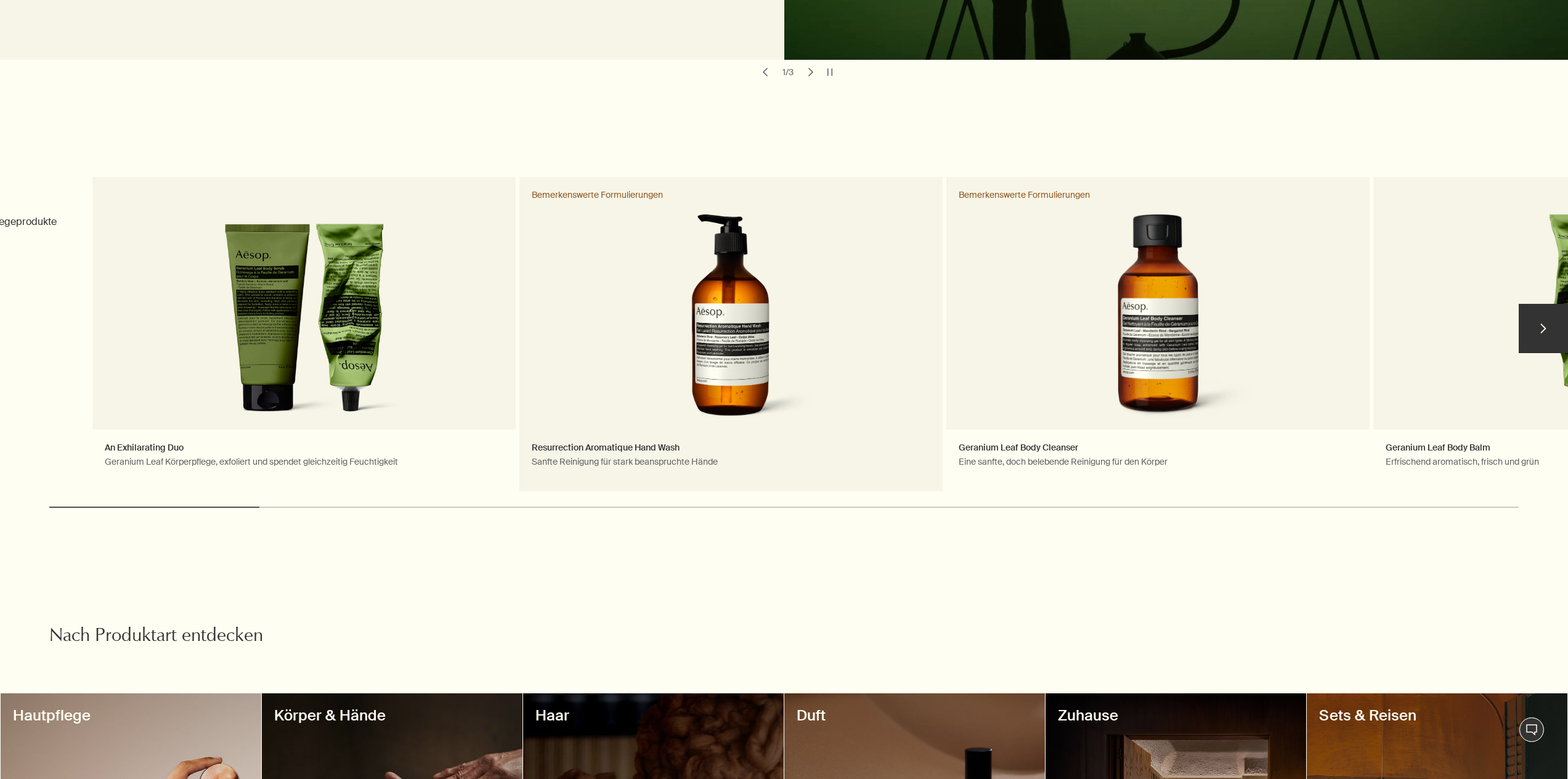
drag, startPoint x: 1148, startPoint y: 358, endPoint x: 776, endPoint y: 358, distance: 372.0
click at [776, 358] on link "Resurrection Aromatique Hand Wash Sanfte Reinigung für stark beanspruchte Hände…" at bounding box center [731, 333] width 424 height 314
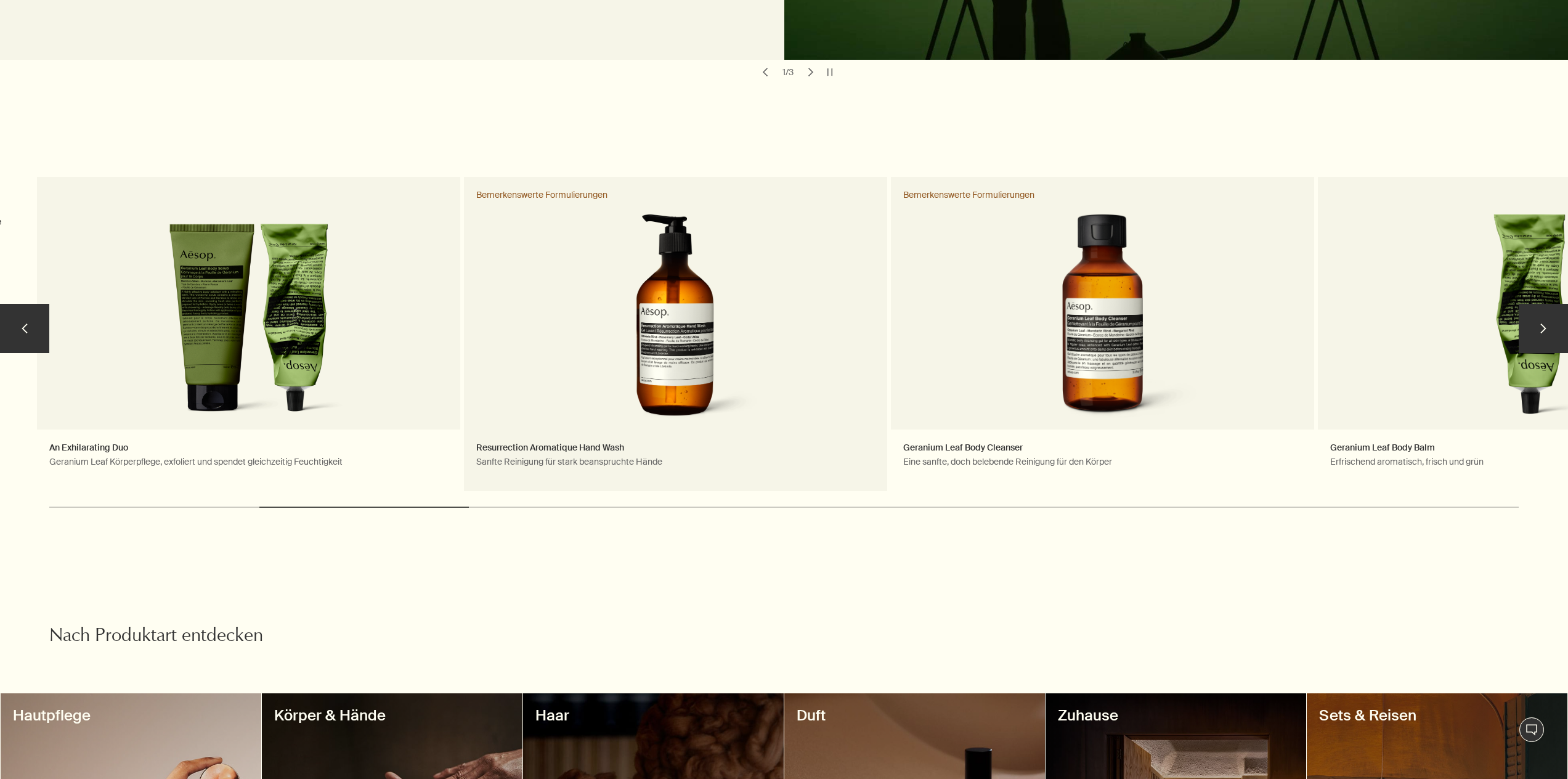
click at [666, 352] on link "Resurrection Aromatique Hand Wash Sanfte Reinigung für stark beanspruchte Hände…" at bounding box center [676, 333] width 424 height 314
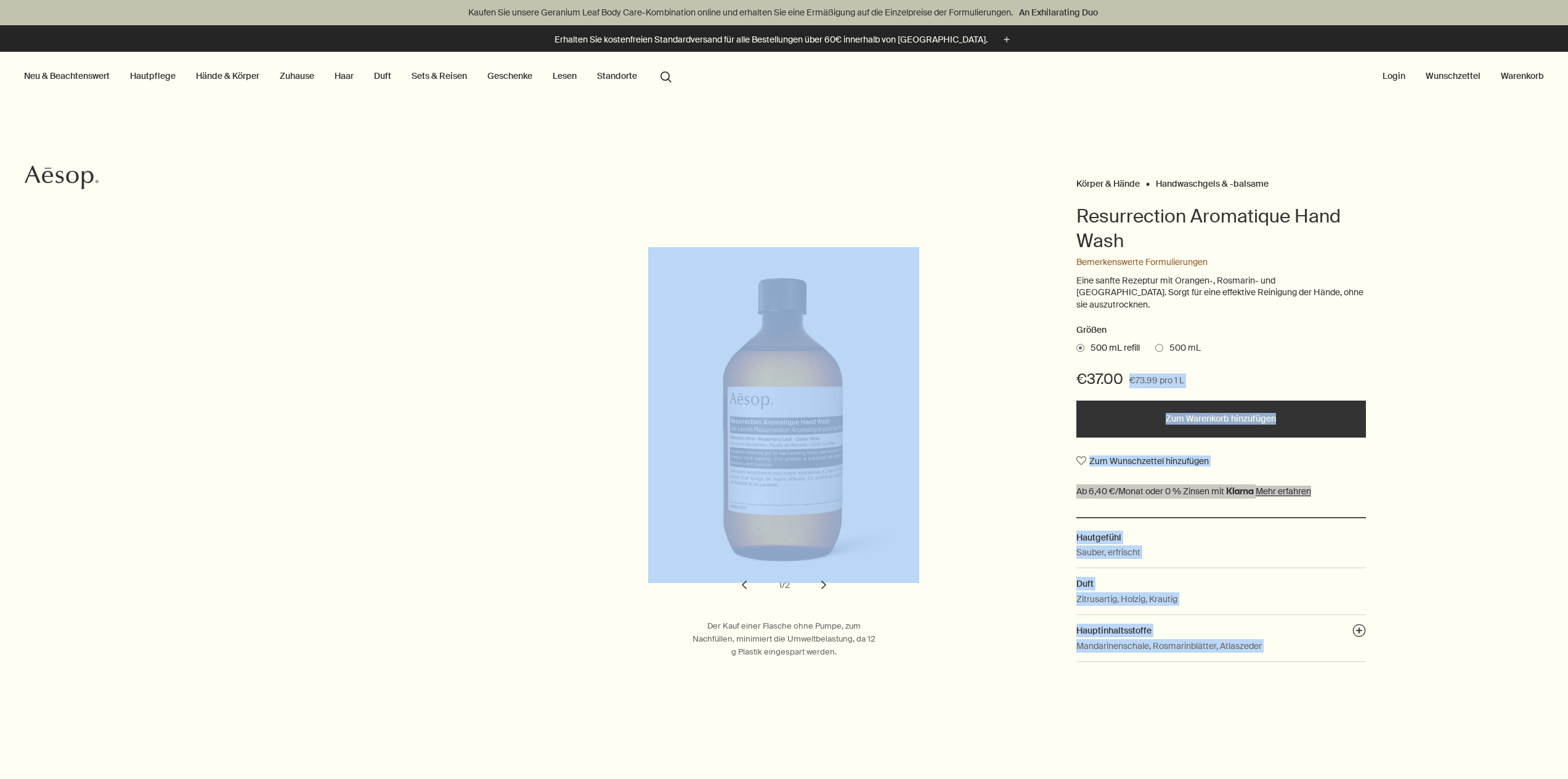
drag, startPoint x: 1124, startPoint y: 365, endPoint x: 1047, endPoint y: 360, distance: 77.2
click at [1047, 360] on div "Körper & Hände Handwaschgels & -balsame Resurrection Aromatique Hand Wash Bemer…" at bounding box center [784, 422] width 1568 height 495
click at [1118, 369] on span "€37.00" at bounding box center [1099, 378] width 47 height 19
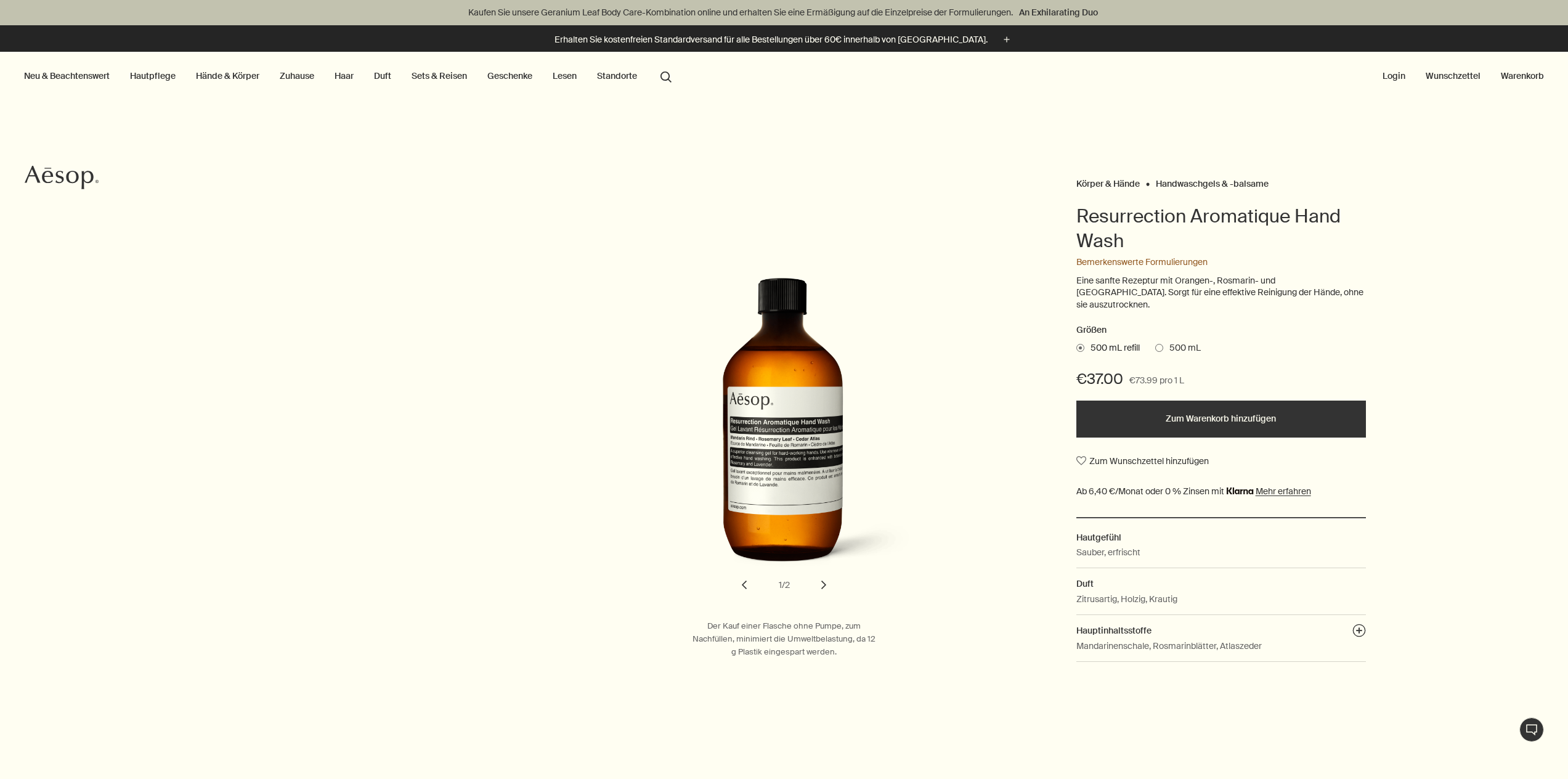
click at [1167, 342] on span "500 mL" at bounding box center [1182, 348] width 38 height 12
click at [1155, 342] on input "500 mL" at bounding box center [1155, 346] width 0 height 8
click at [833, 583] on button "chevron" at bounding box center [823, 584] width 27 height 27
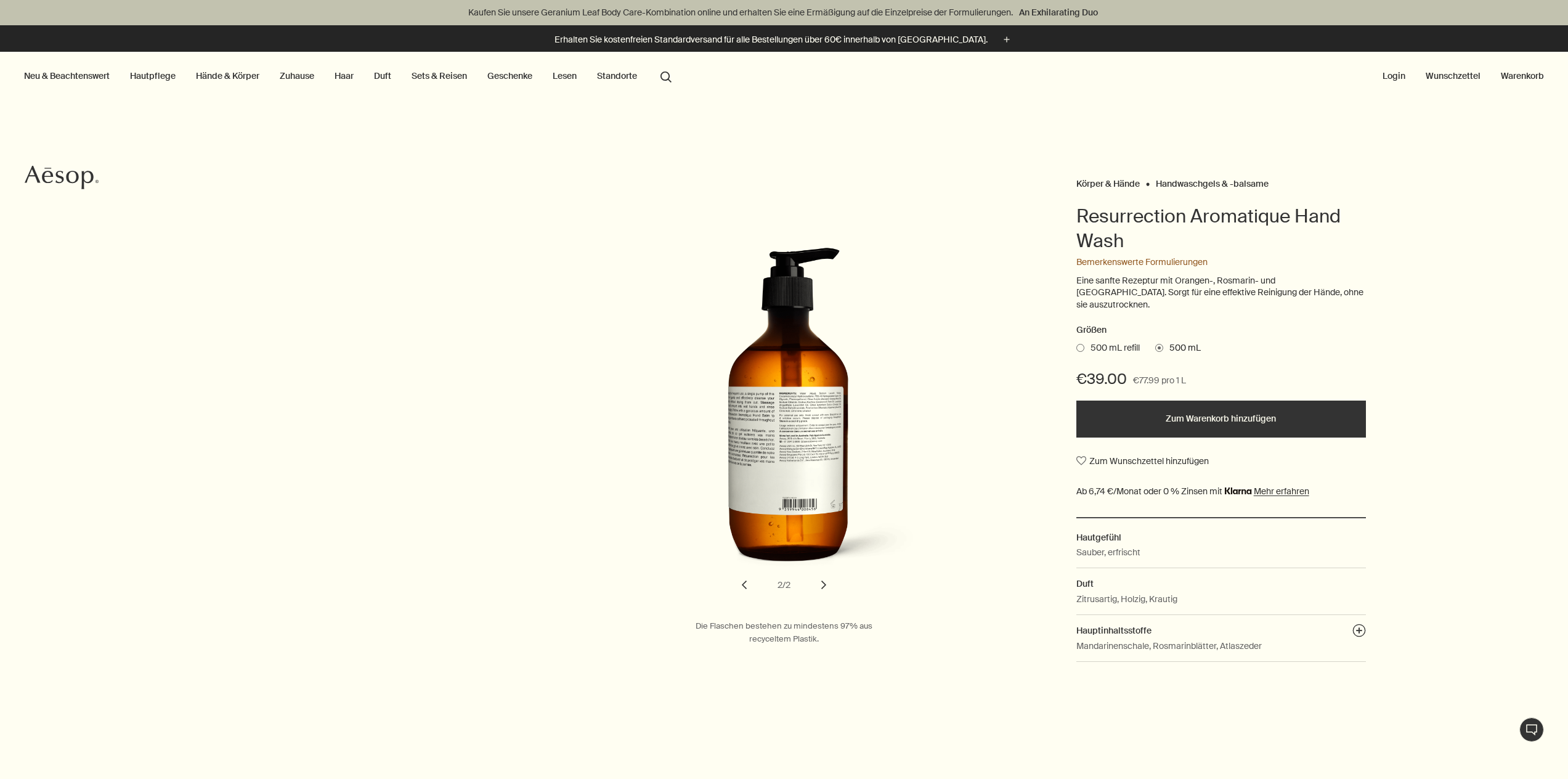
click at [742, 578] on button "chevron" at bounding box center [744, 584] width 27 height 27
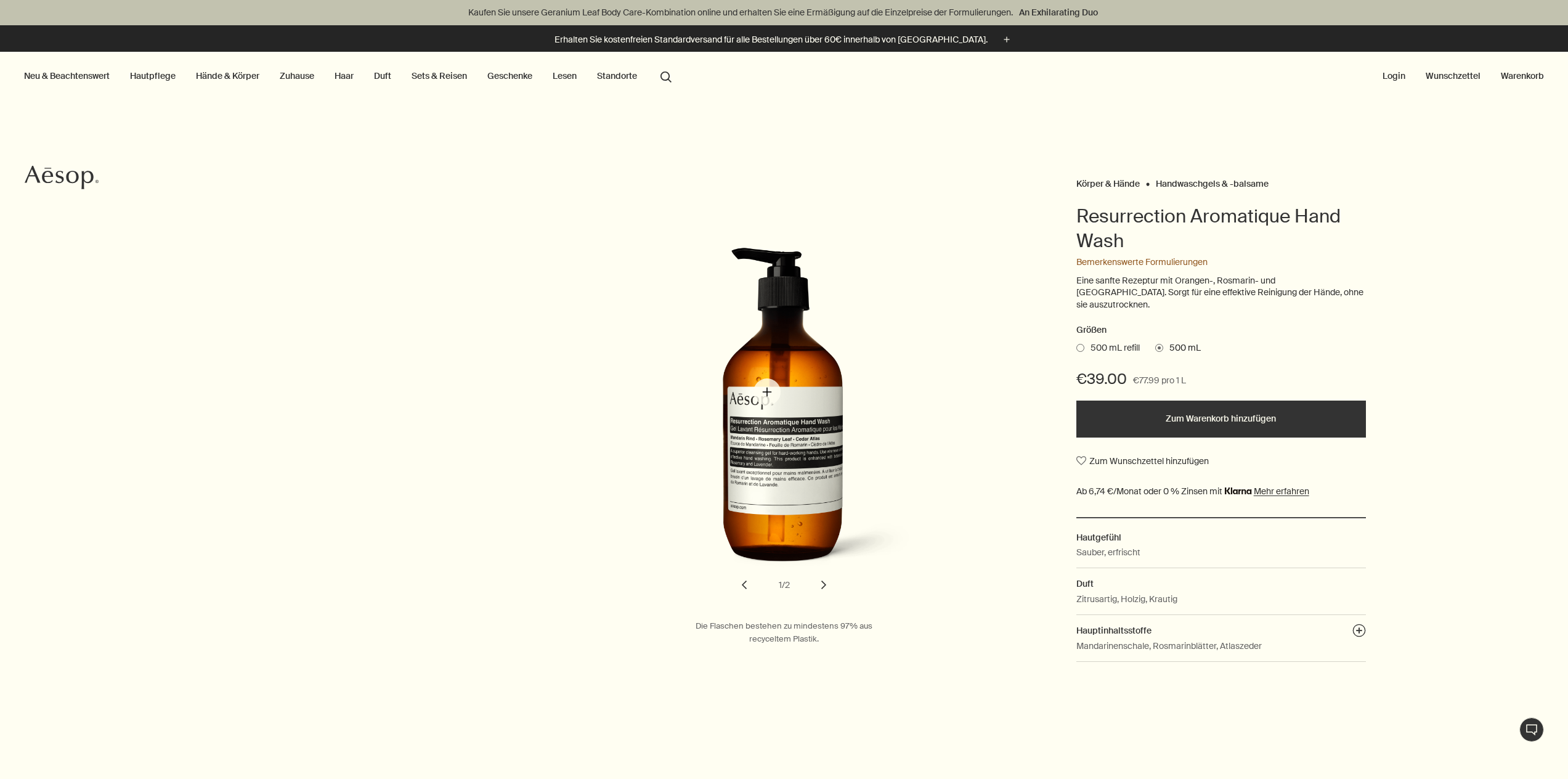
click at [767, 392] on img "Resurrection Aromatique Hand Wash" at bounding box center [787, 415] width 271 height 336
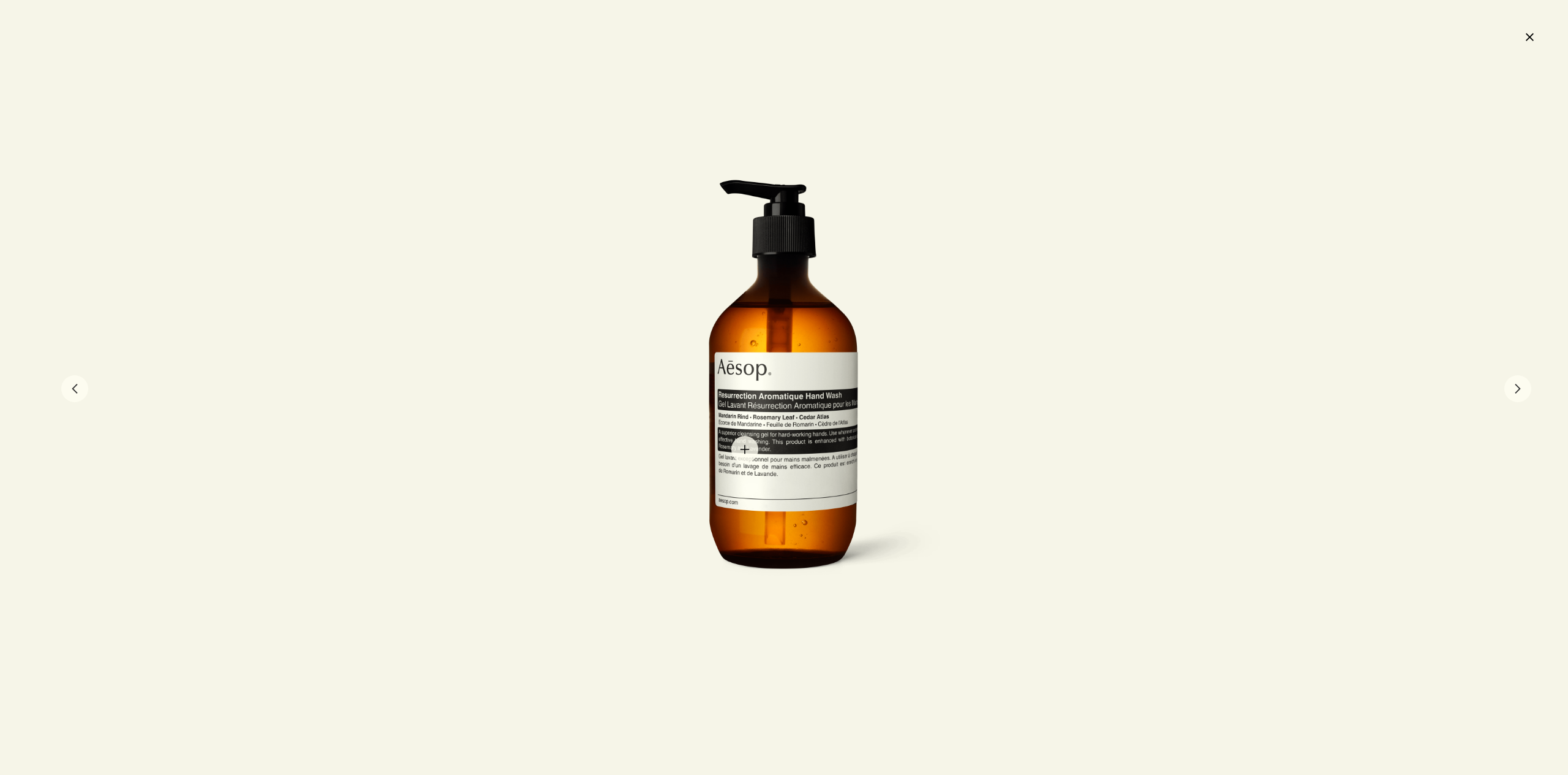
click at [764, 429] on div at bounding box center [784, 387] width 336 height 417
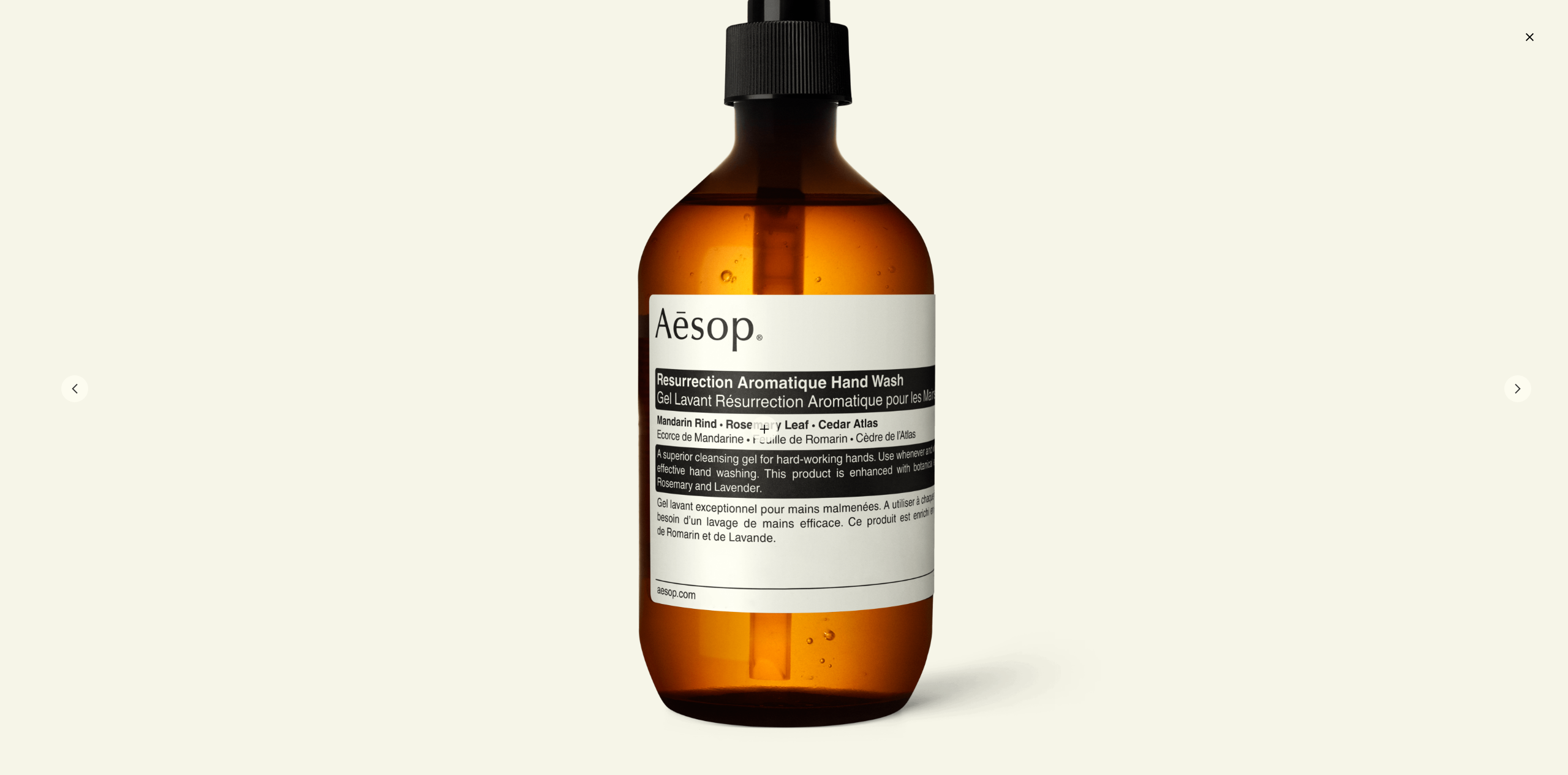
click at [764, 429] on div at bounding box center [788, 365] width 673 height 834
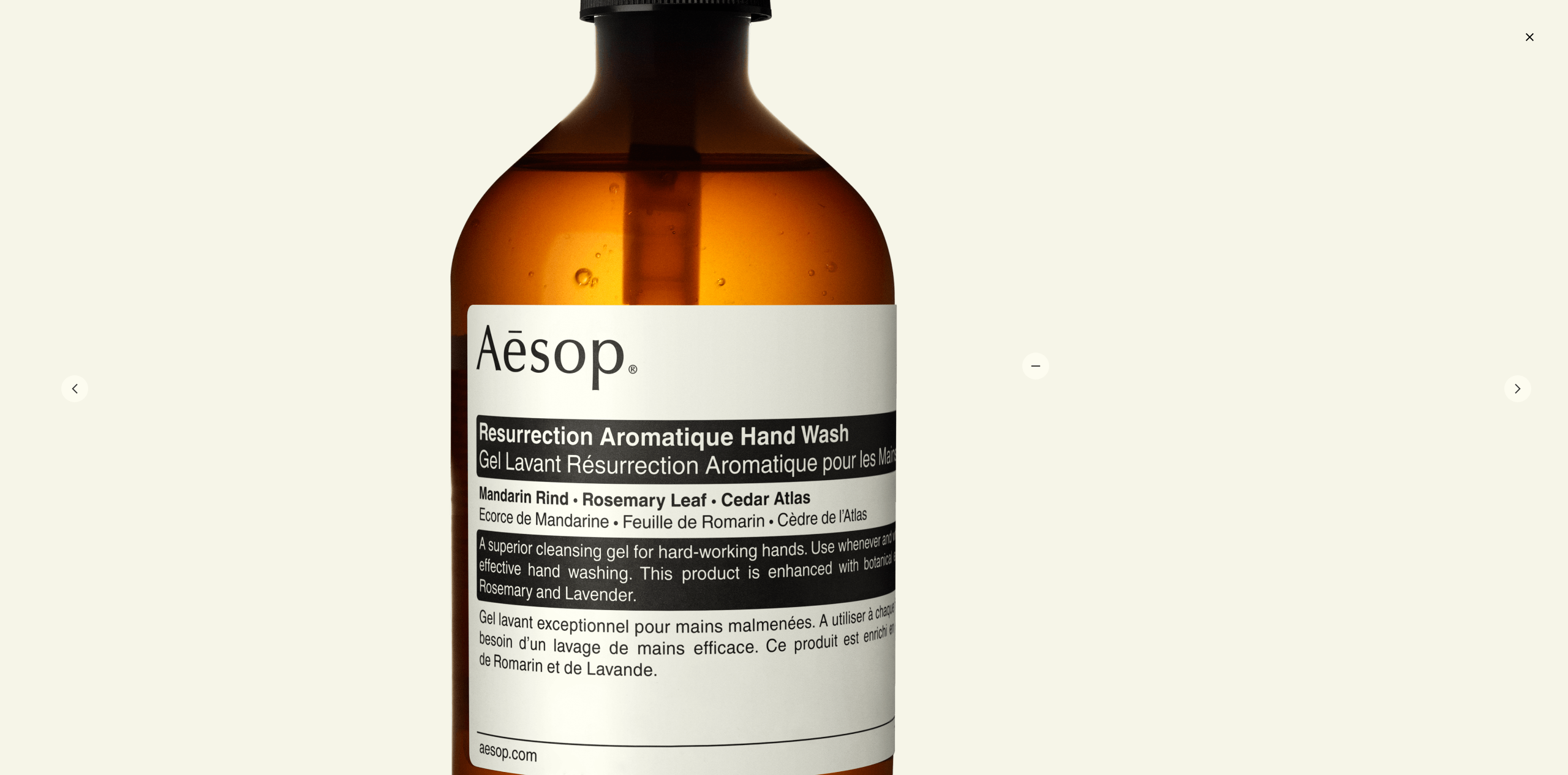
click at [1168, 347] on div at bounding box center [784, 387] width 1568 height 775
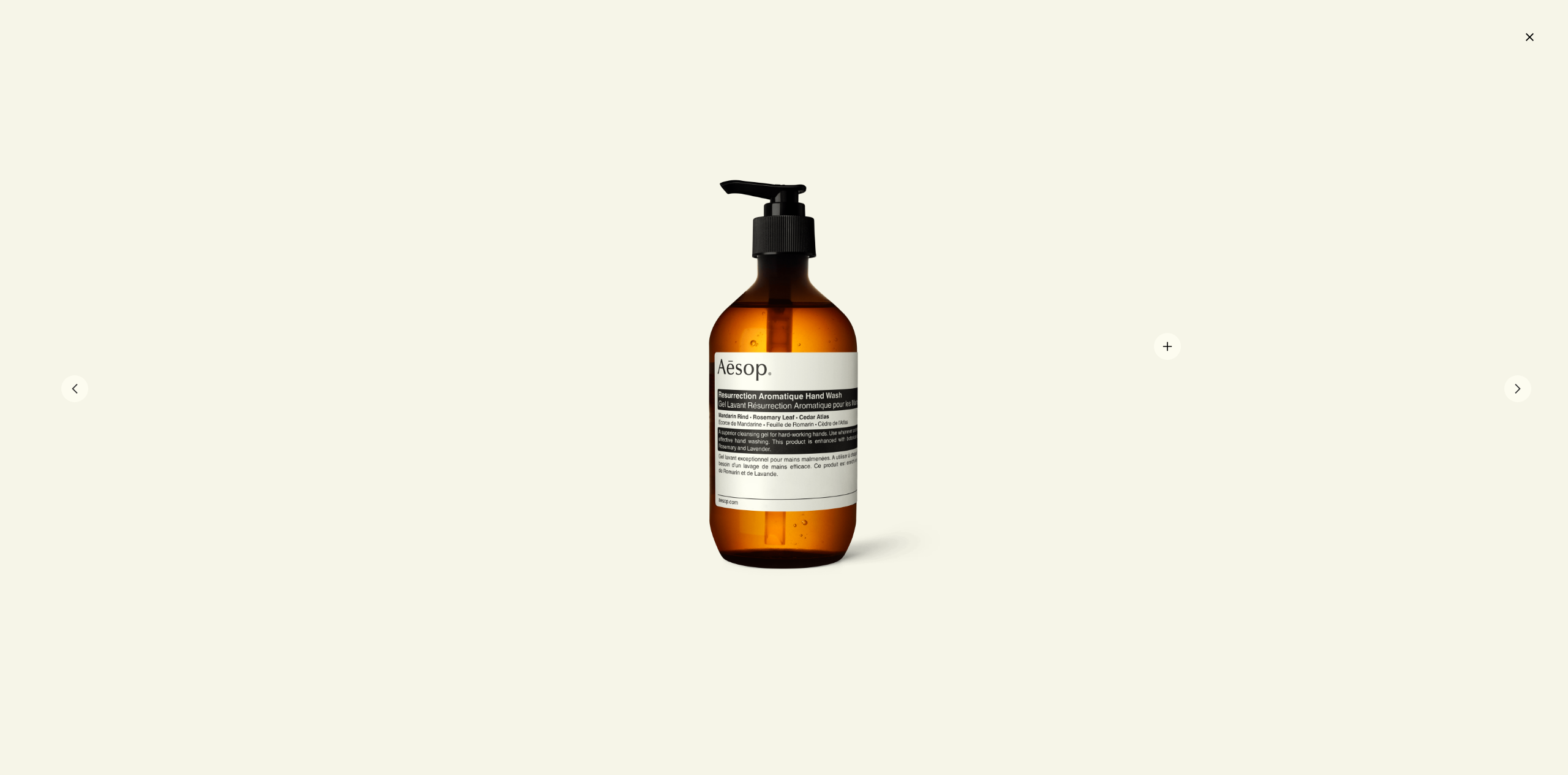
click at [1168, 347] on div at bounding box center [784, 387] width 1568 height 775
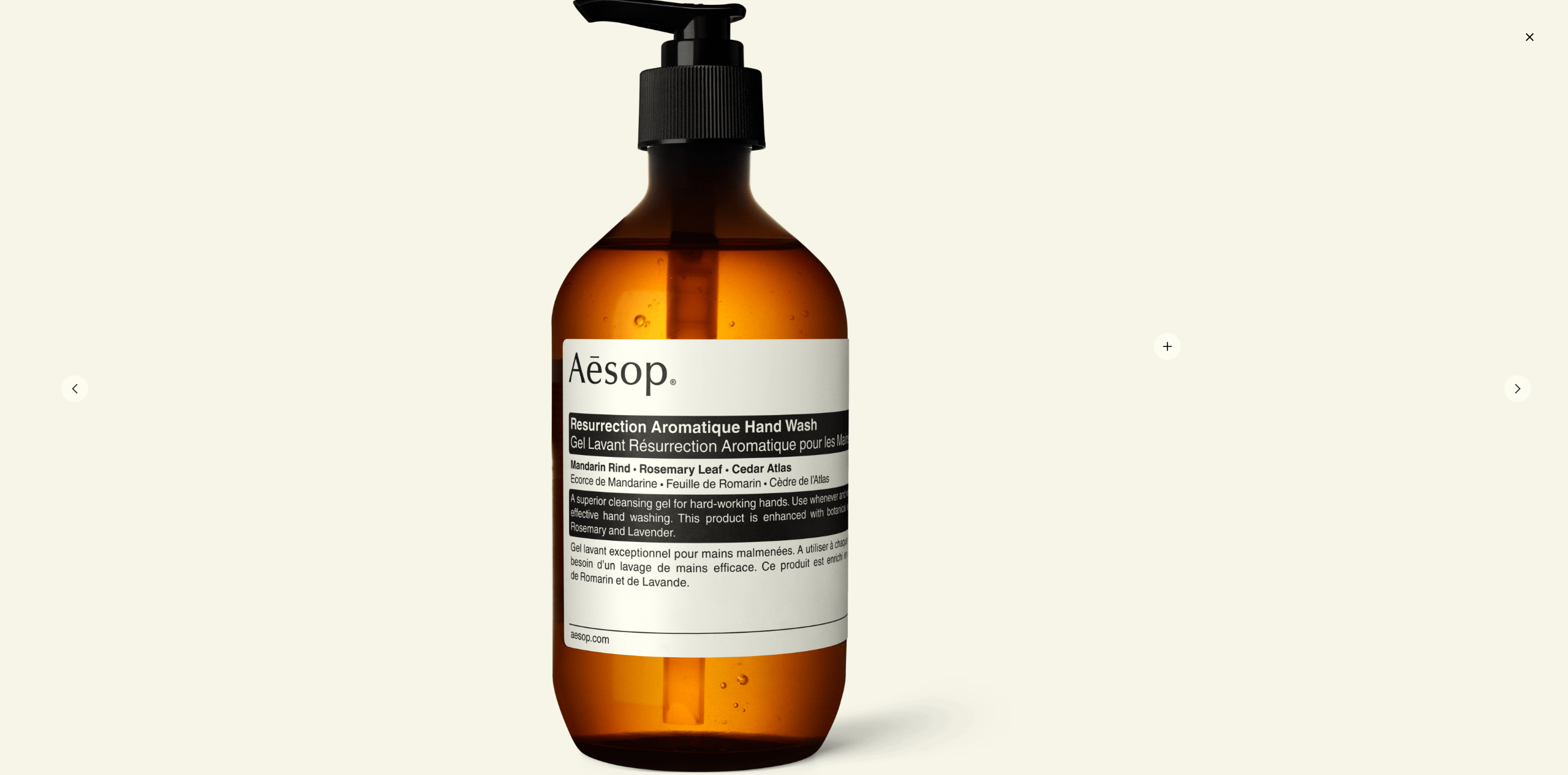
click at [1168, 347] on div at bounding box center [784, 387] width 1568 height 775
